Goal: Browse casually

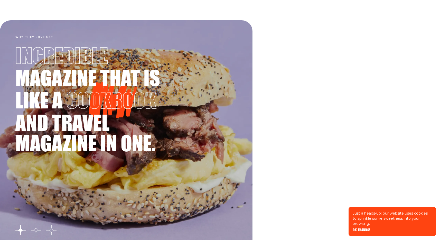
scroll to position [873, 0]
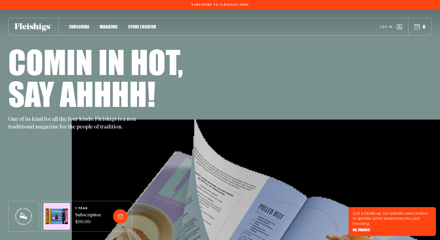
scroll to position [873, 0]
